Goal: Check status: Check status

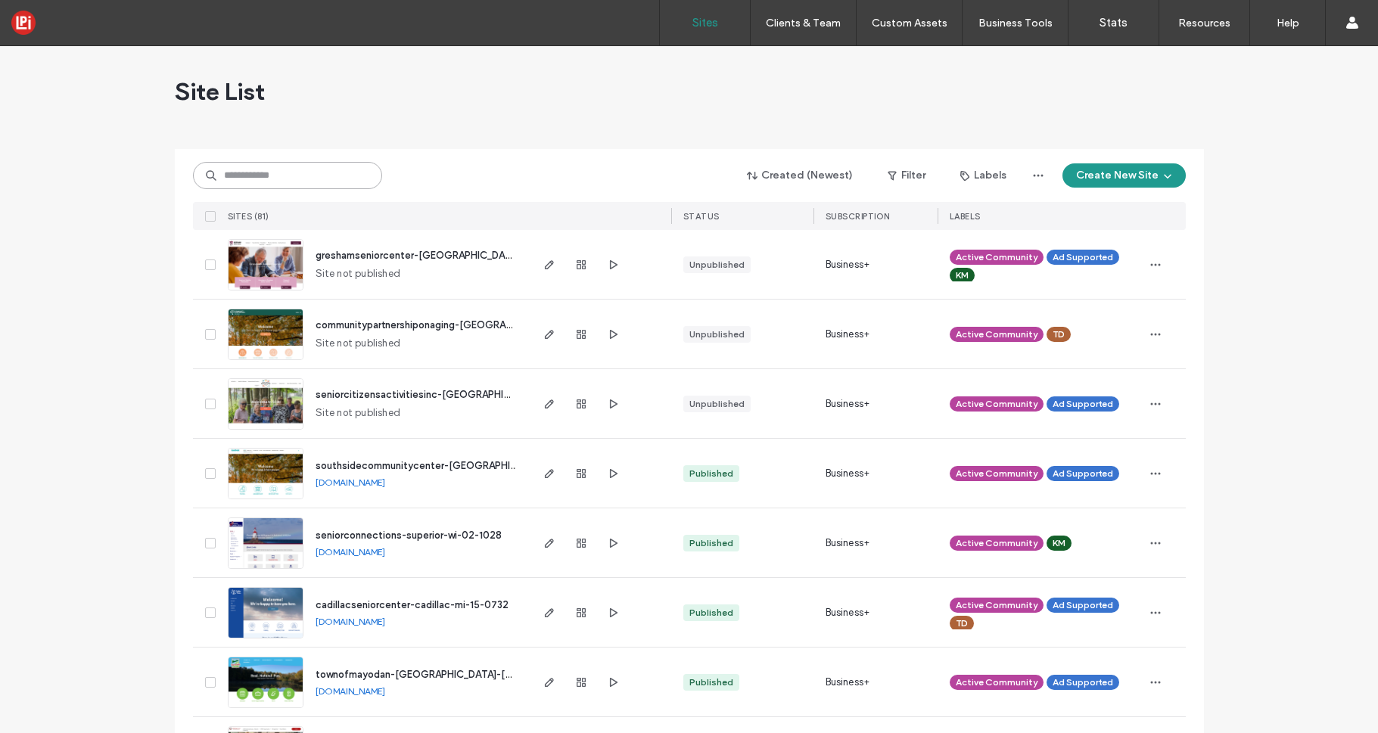
click at [284, 175] on input at bounding box center [287, 175] width 189 height 27
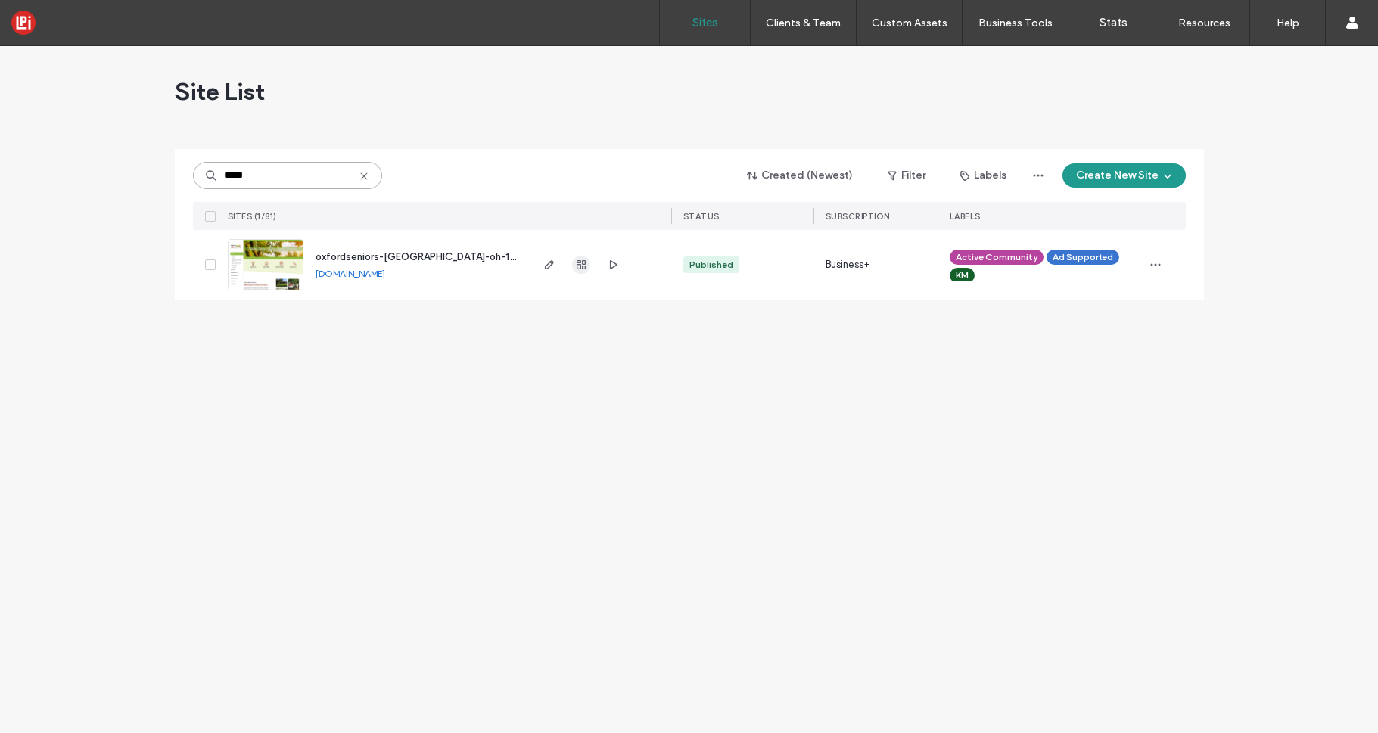
type input "*****"
click at [577, 267] on icon "button" at bounding box center [581, 265] width 12 height 12
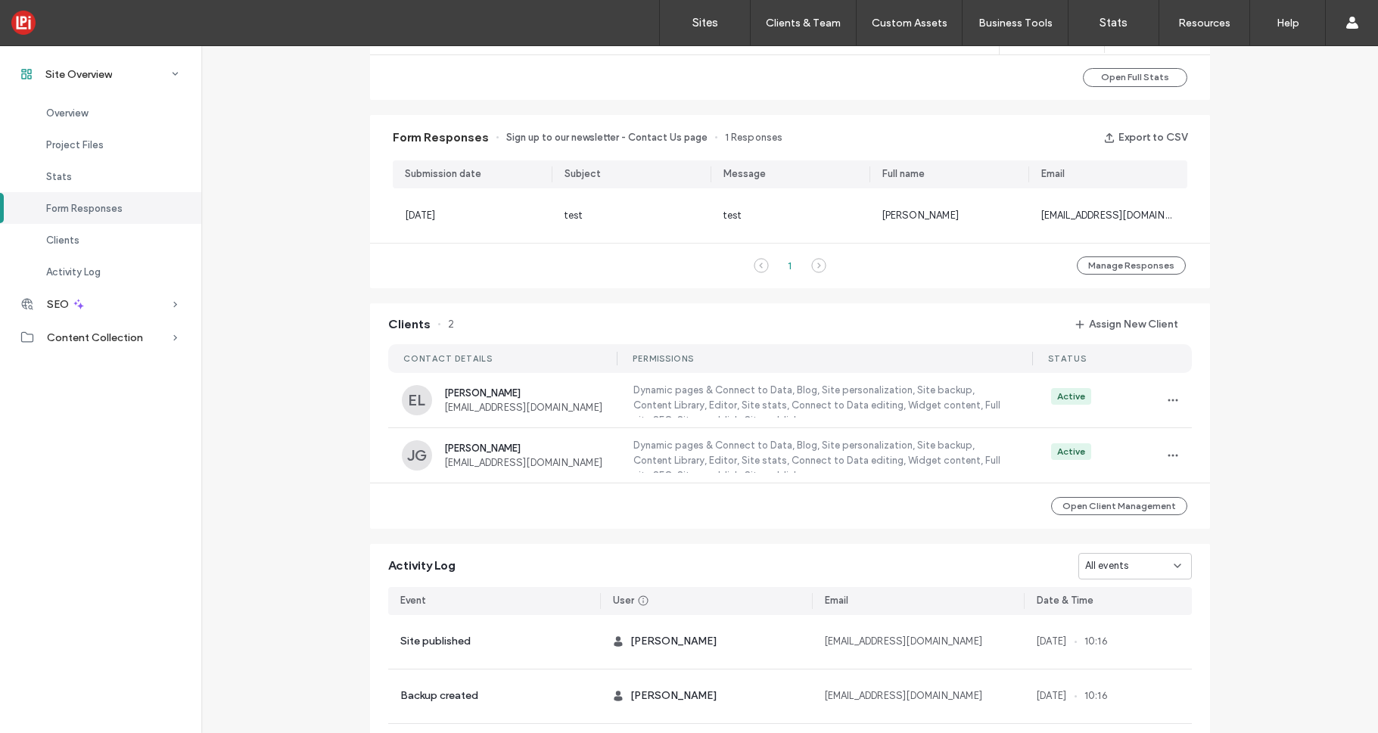
scroll to position [928, 0]
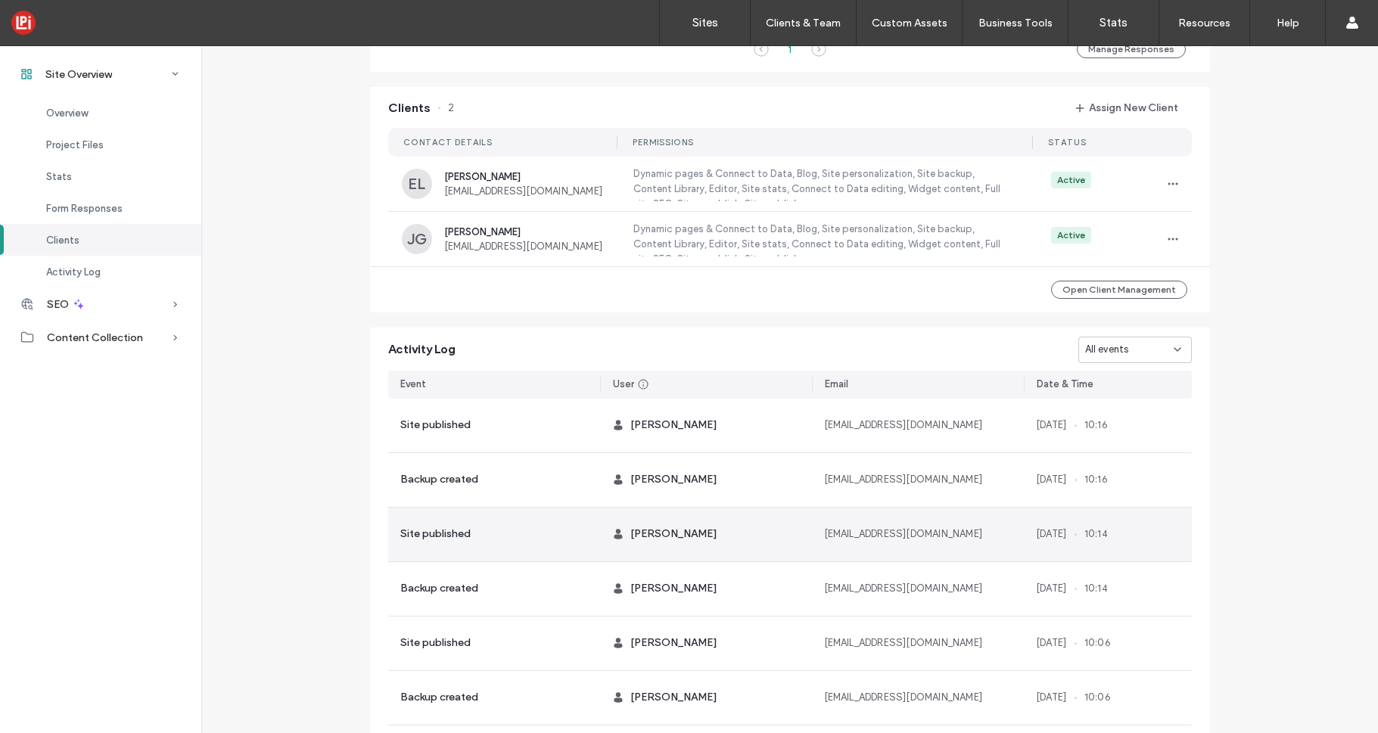
scroll to position [1127, 0]
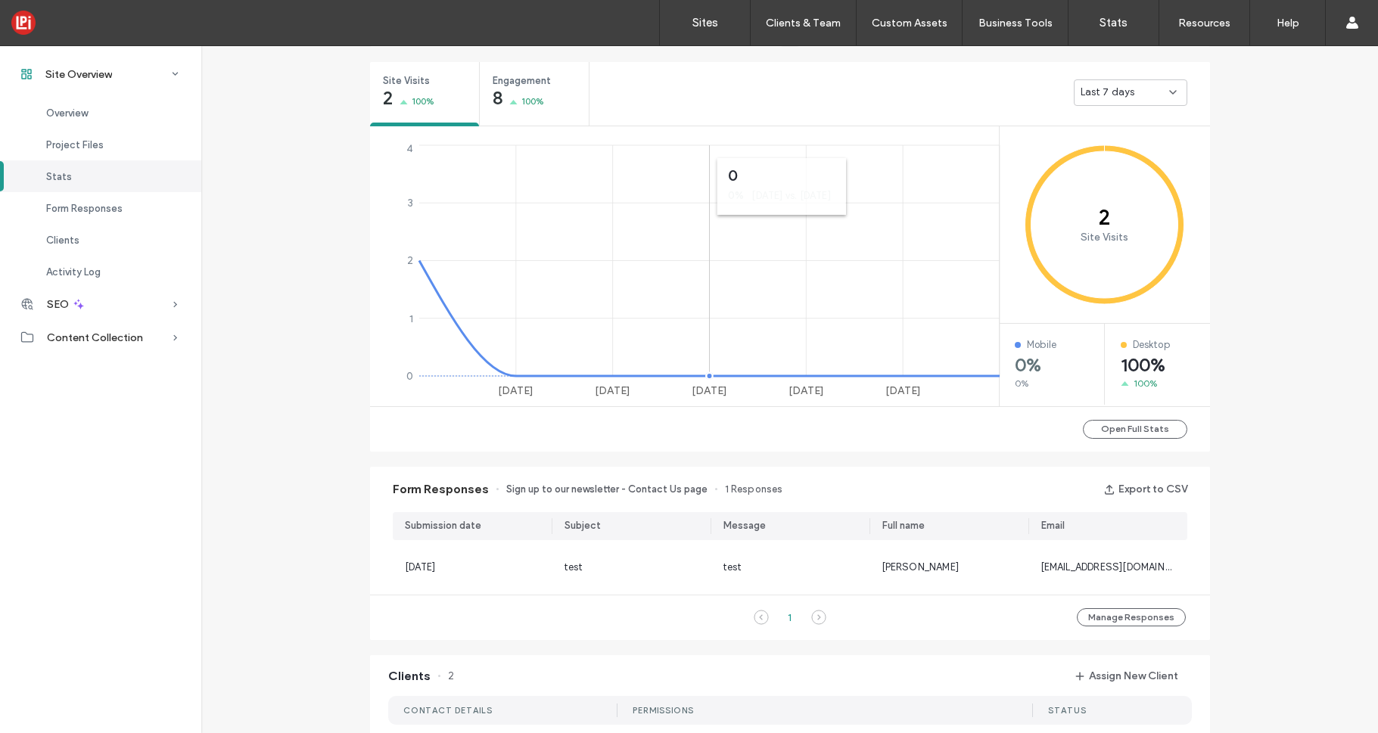
scroll to position [290, 0]
